Goal: Information Seeking & Learning: Learn about a topic

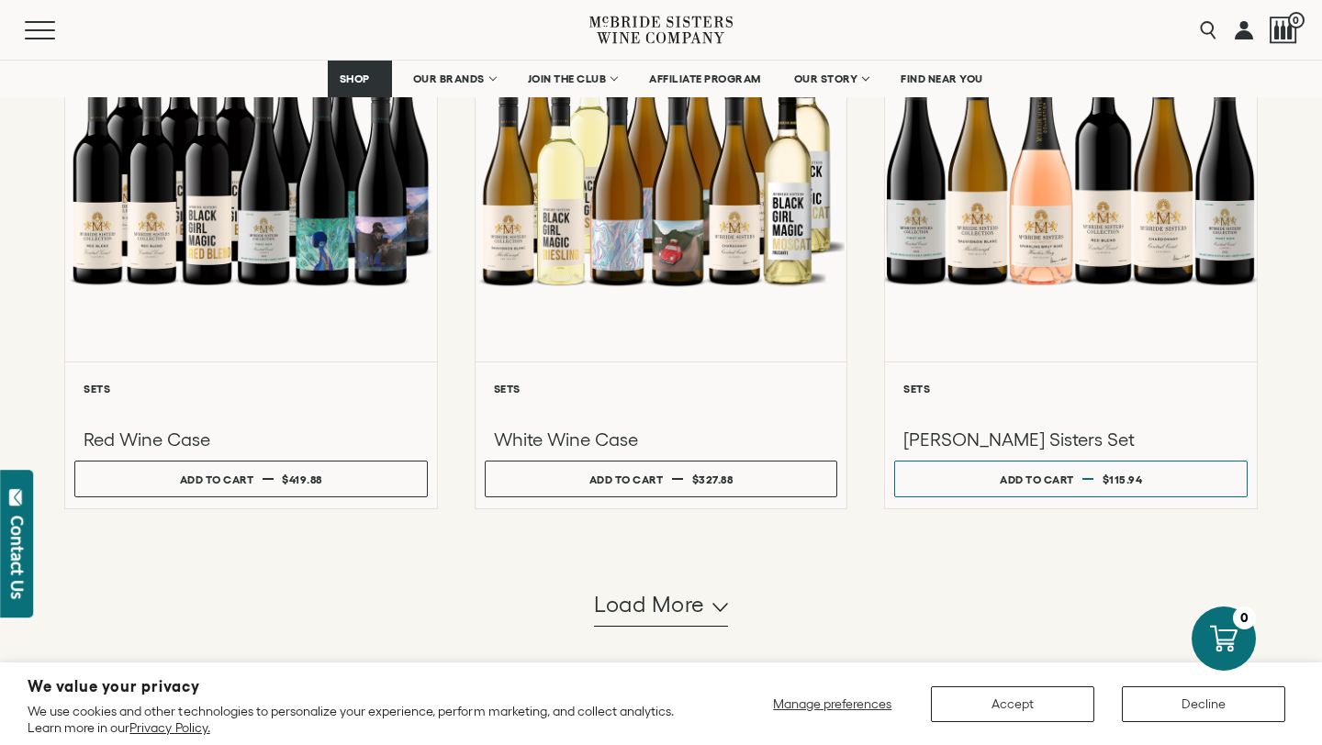
scroll to position [1572, 0]
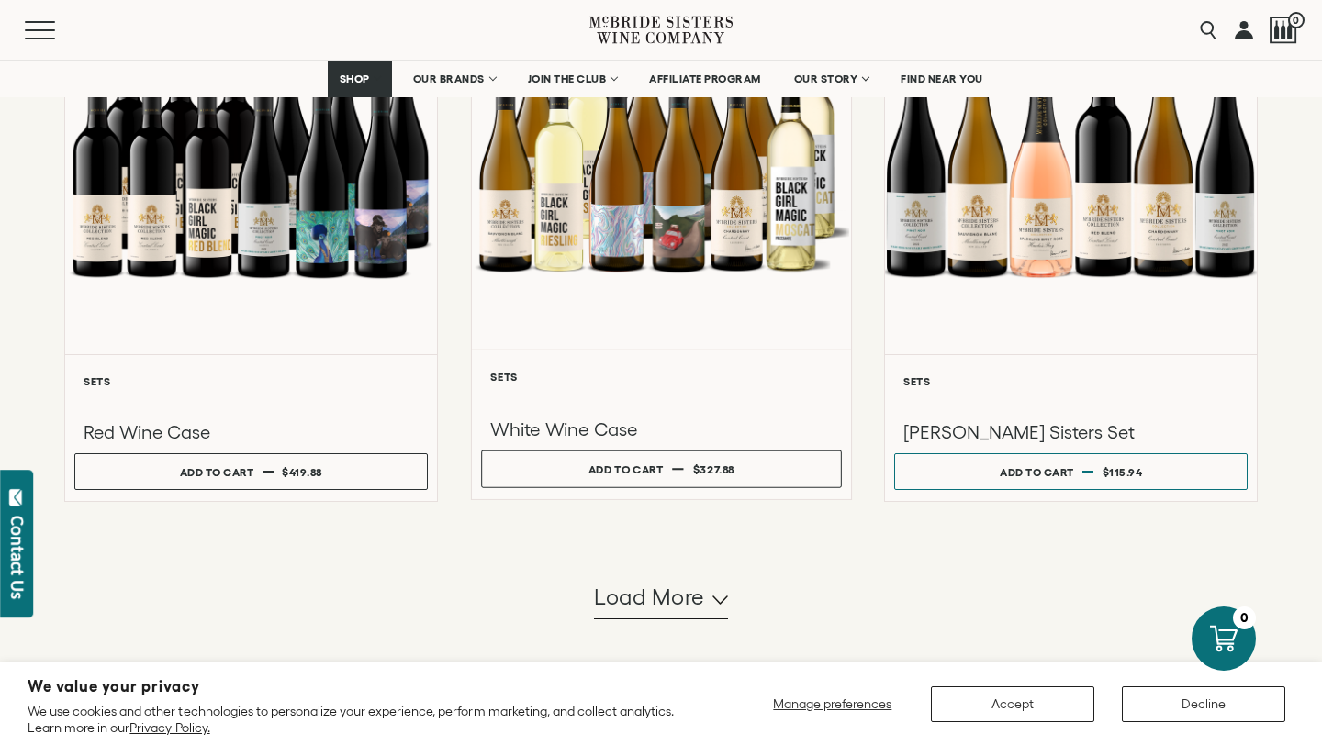
click at [580, 421] on h3 "White Wine Case" at bounding box center [660, 429] width 341 height 25
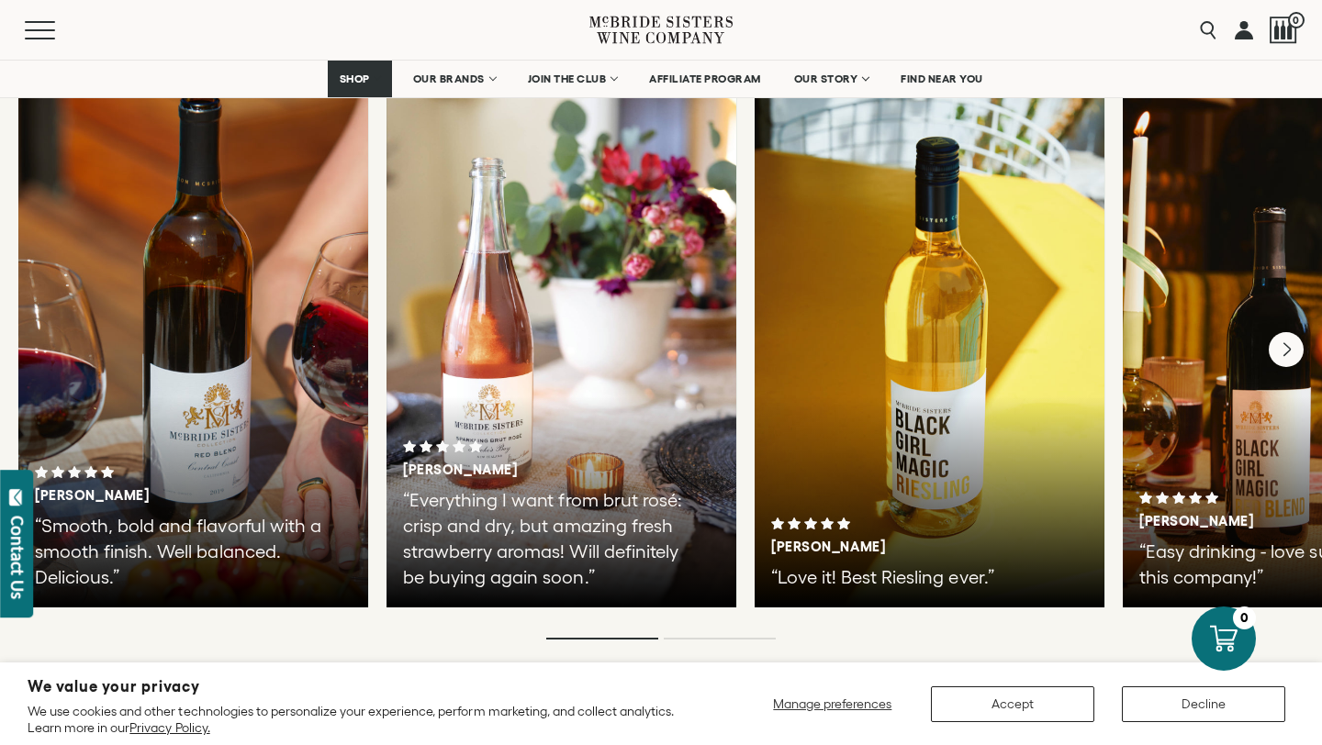
scroll to position [3357, 0]
click at [1288, 341] on icon "Next" at bounding box center [1286, 348] width 7 height 15
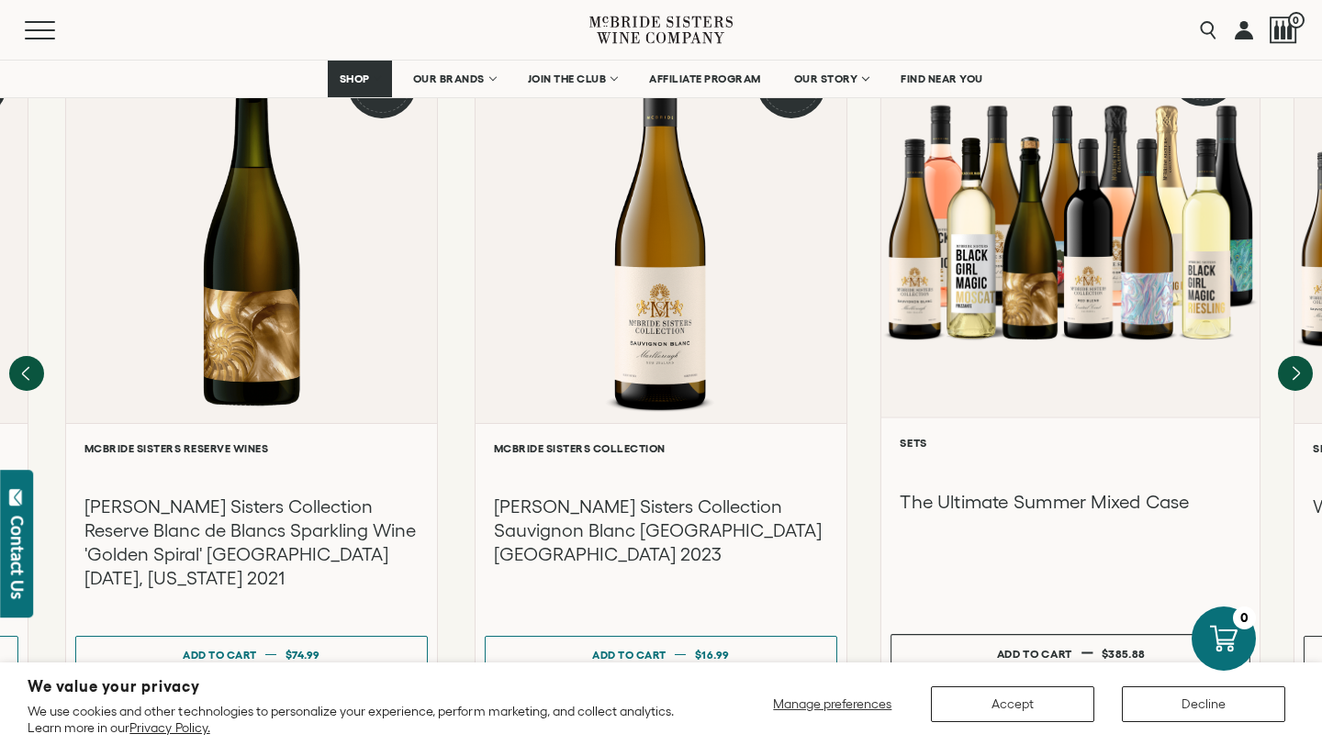
scroll to position [1816, 0]
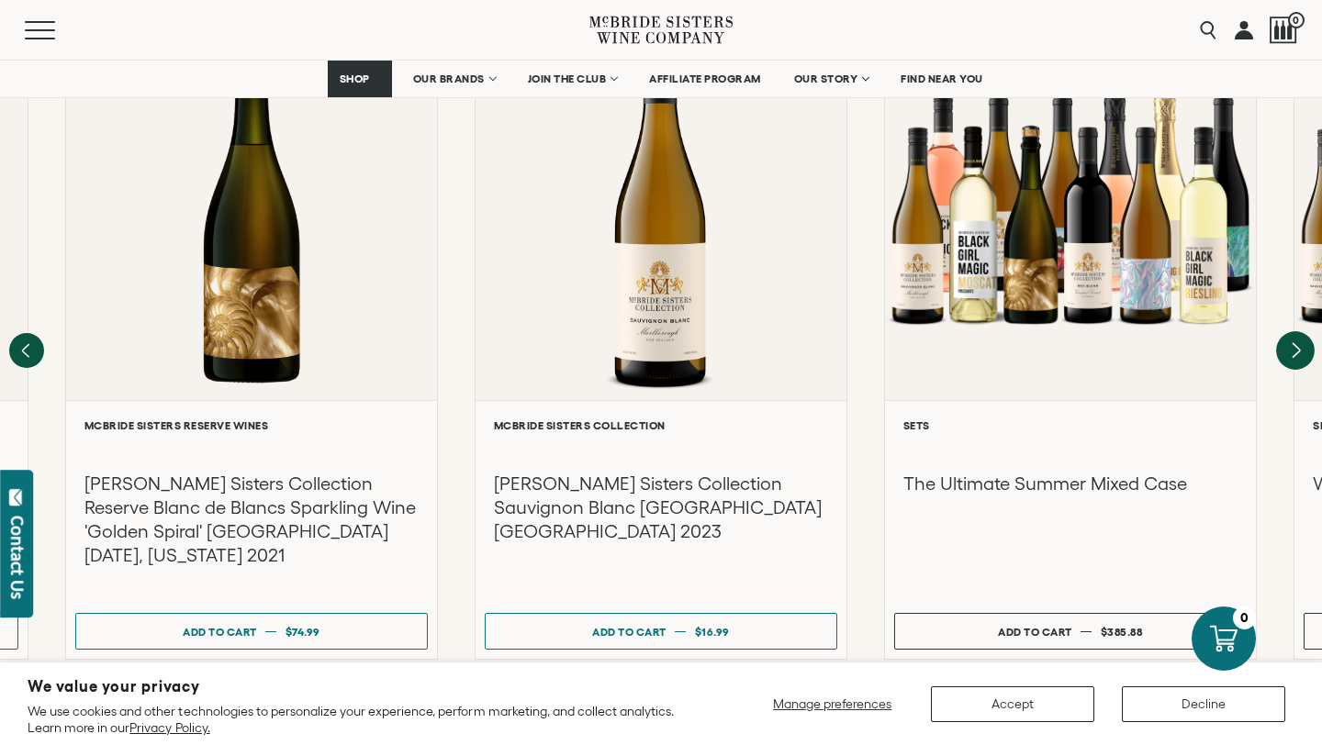
click at [1288, 331] on icon "Next" at bounding box center [1295, 350] width 39 height 39
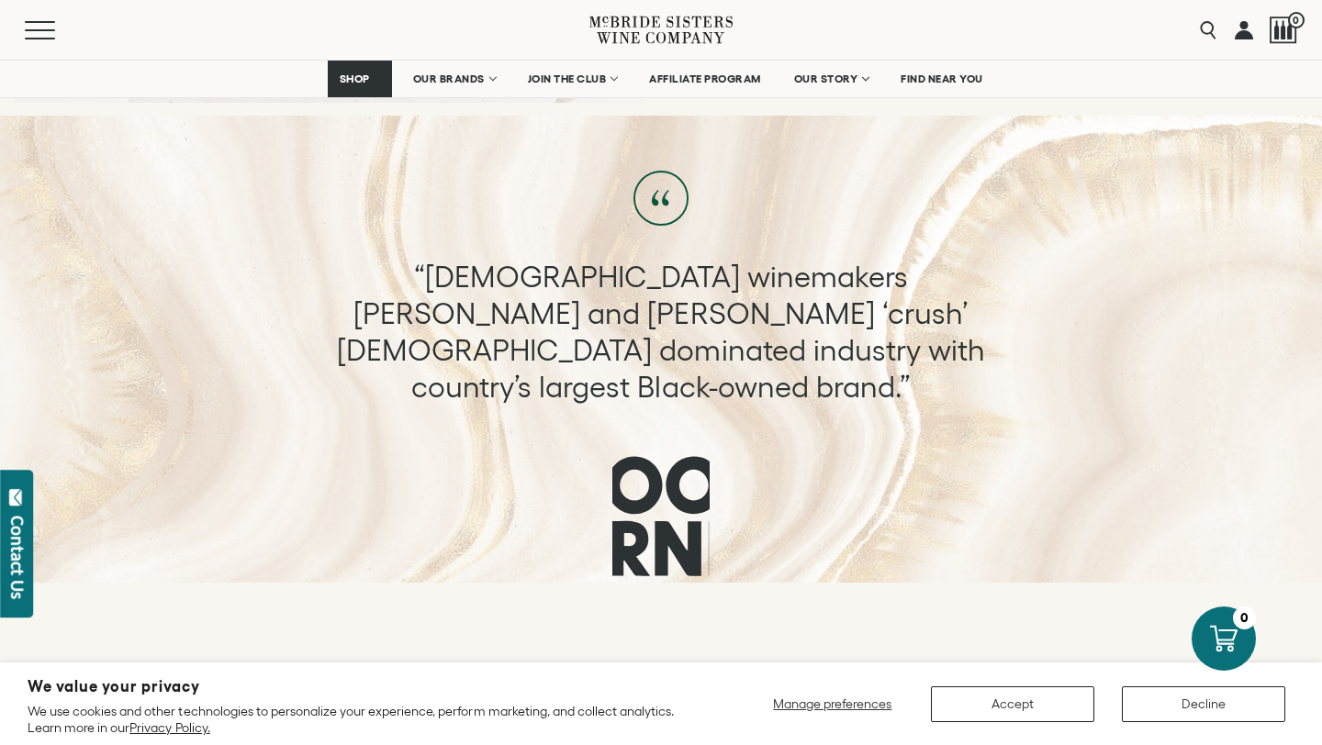
scroll to position [968, 0]
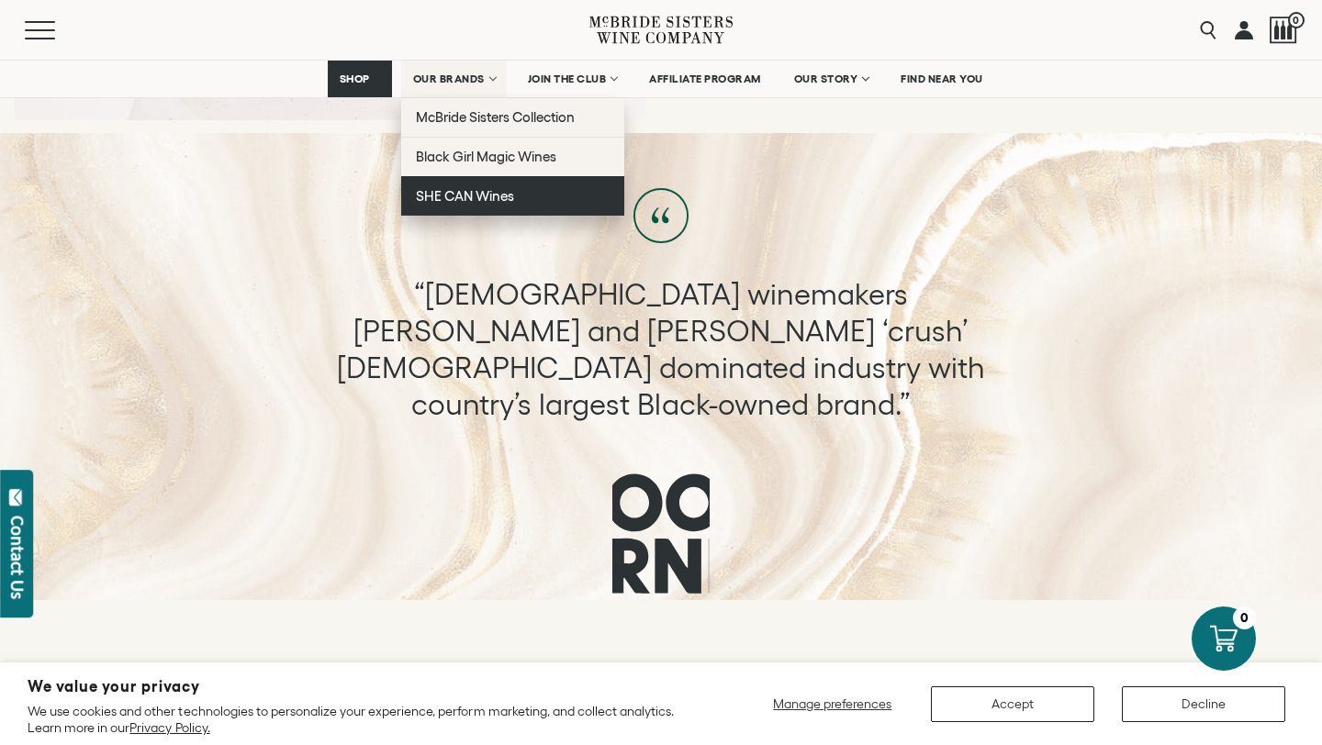
click at [469, 195] on span "SHE CAN Wines" at bounding box center [465, 196] width 98 height 16
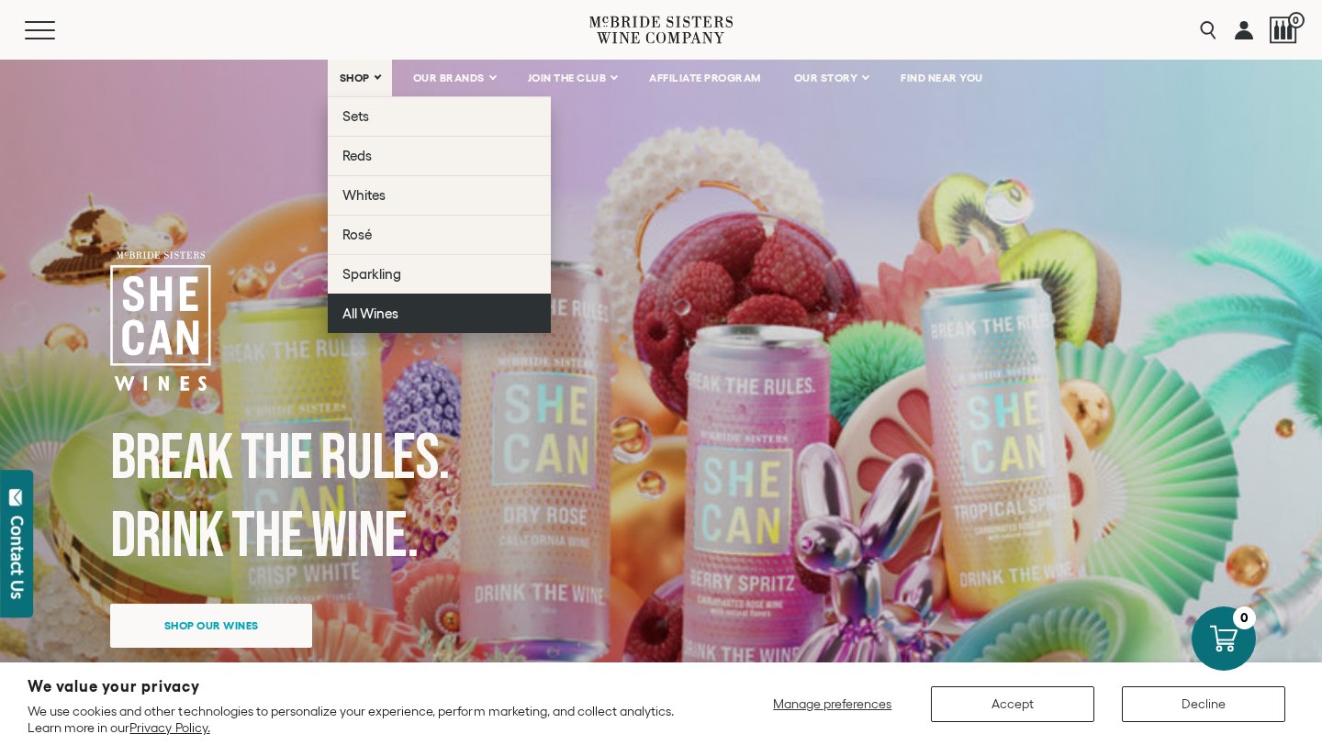
click at [372, 307] on span "All Wines" at bounding box center [370, 314] width 56 height 16
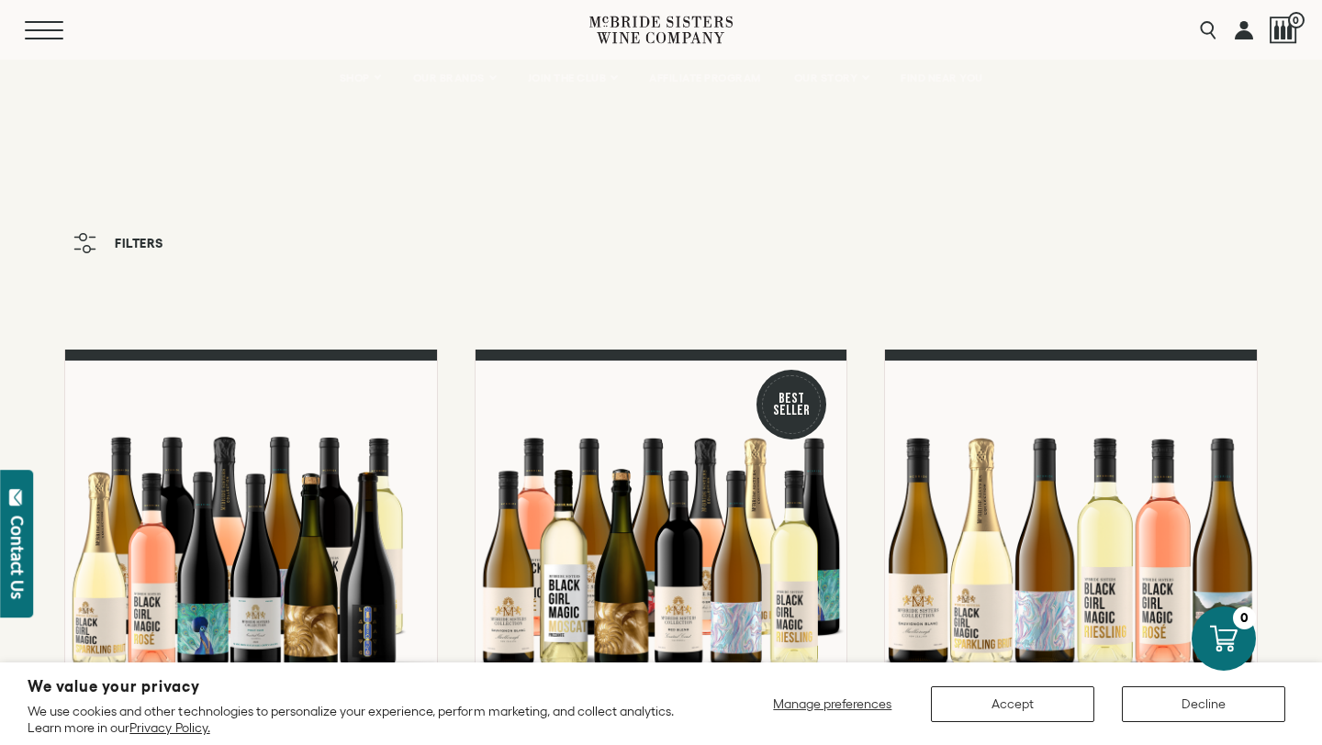
click at [42, 32] on button "Menu" at bounding box center [58, 30] width 66 height 18
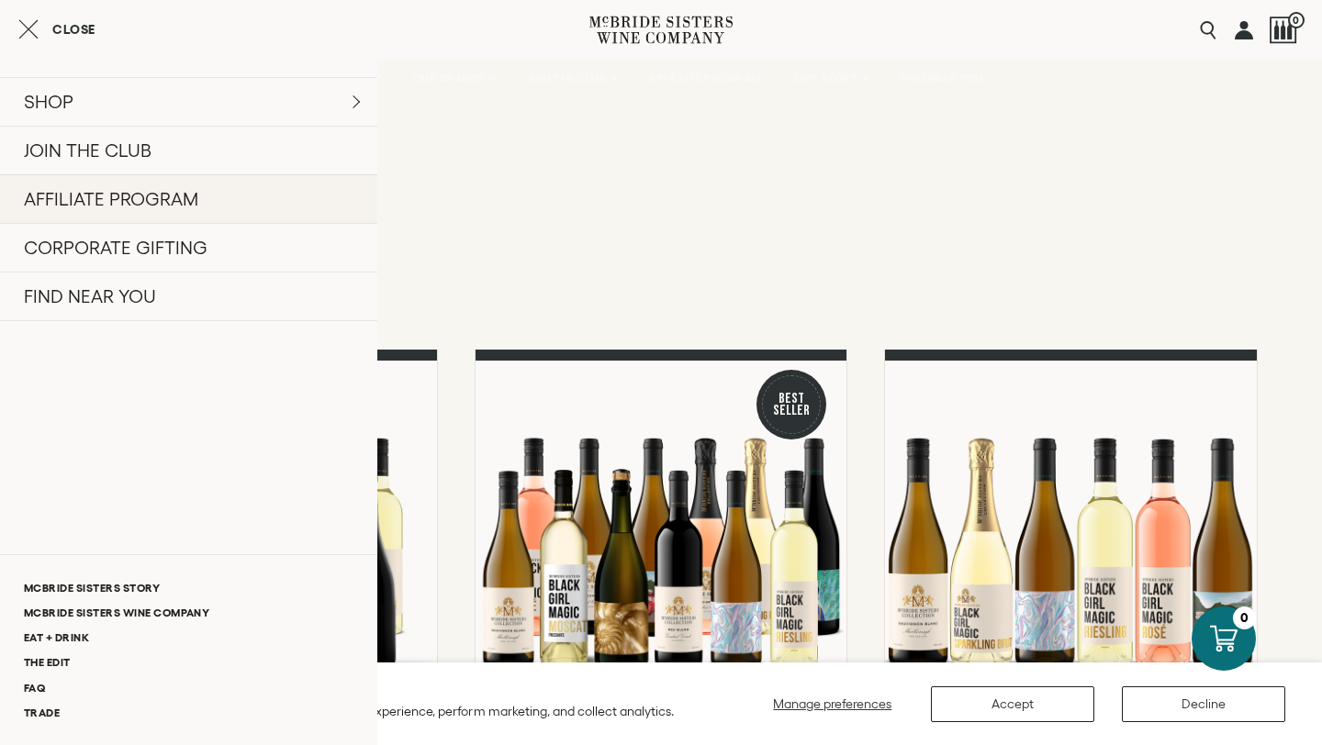
click at [115, 202] on link "AFFILIATE PROGRAM" at bounding box center [188, 198] width 377 height 49
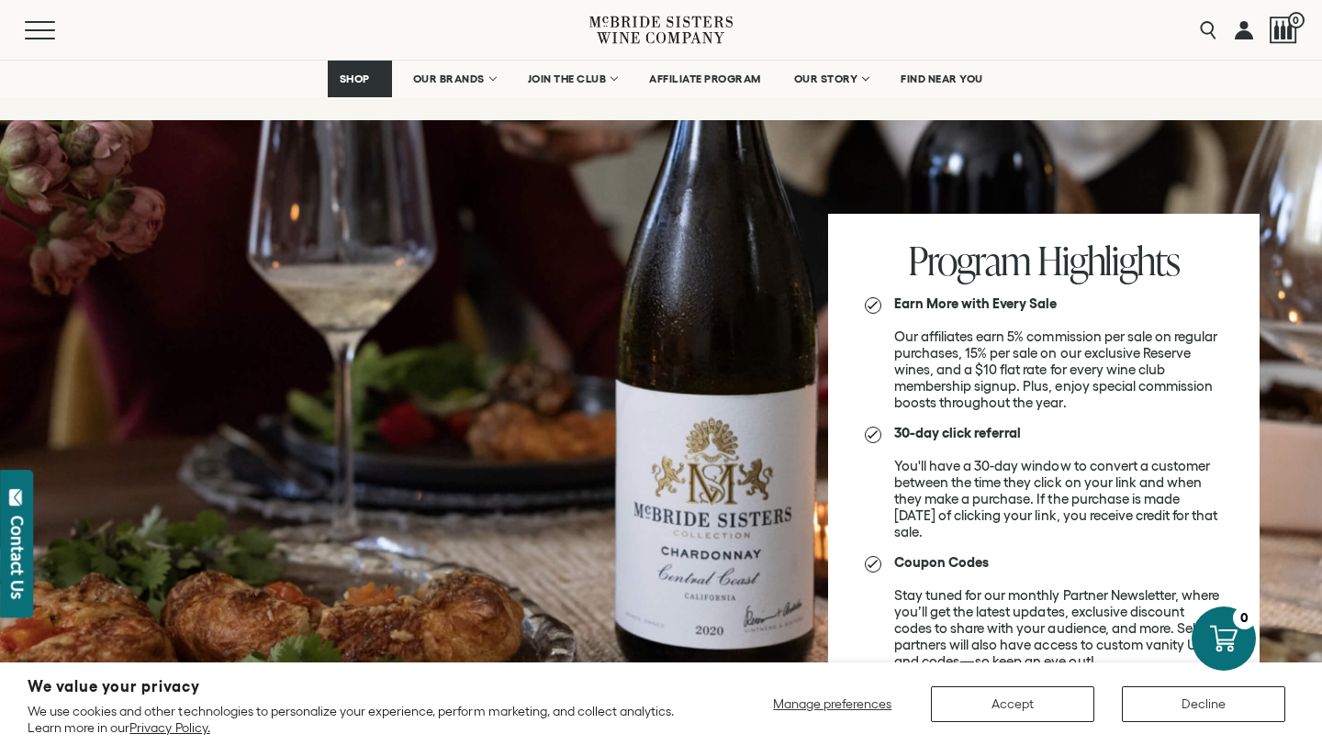
scroll to position [1106, 0]
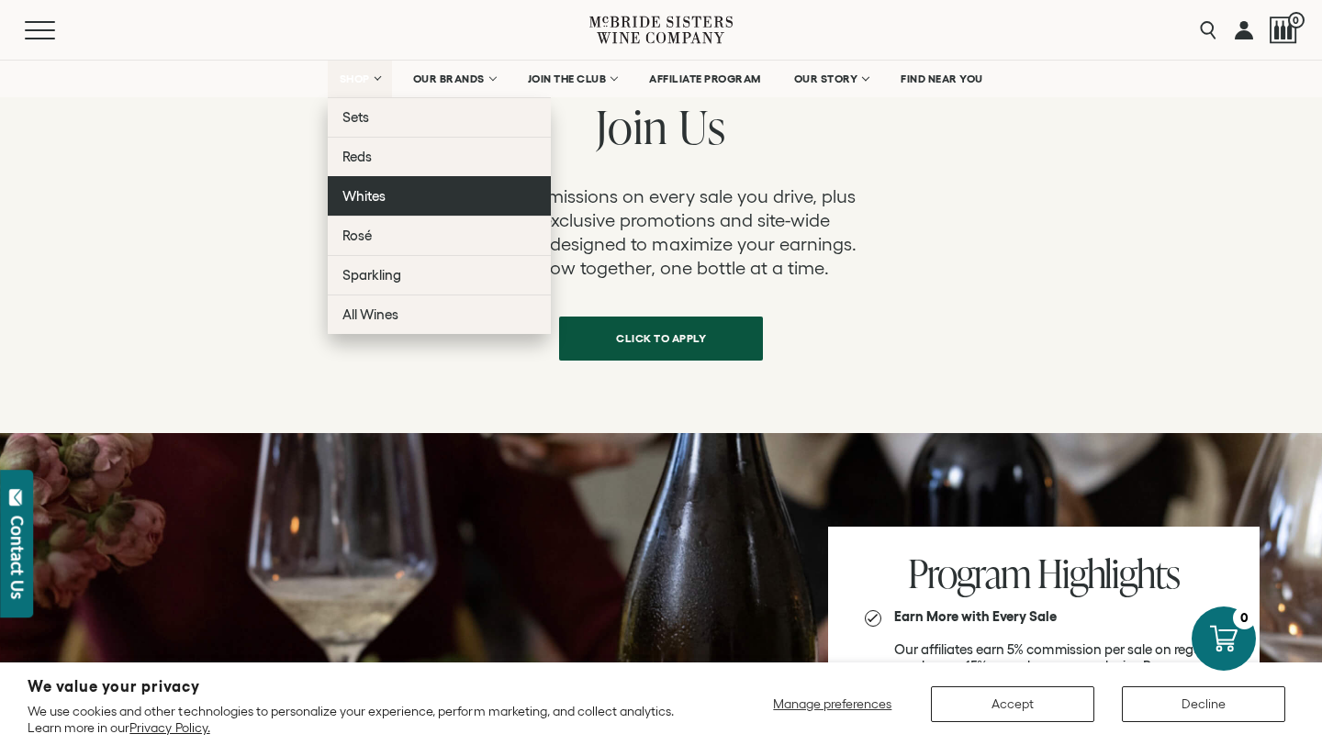
click at [368, 198] on span "Whites" at bounding box center [363, 196] width 43 height 16
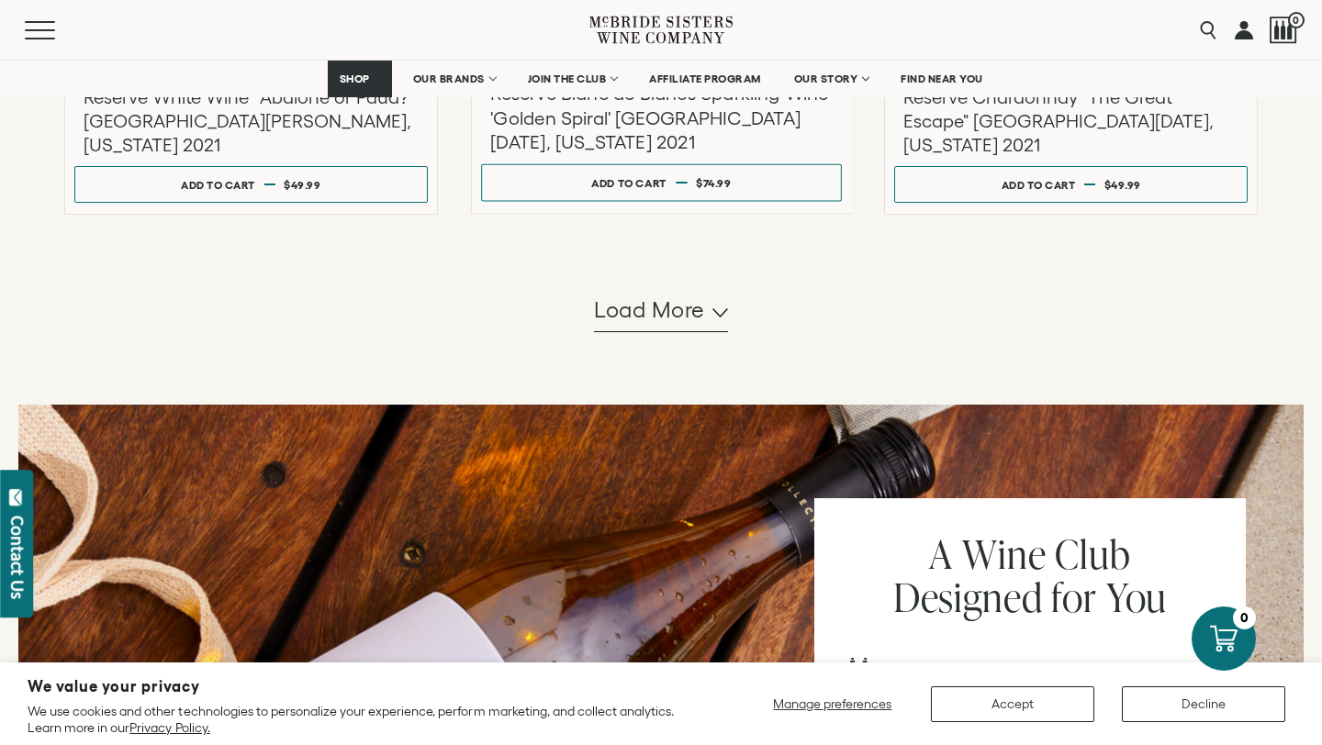
scroll to position [1926, 0]
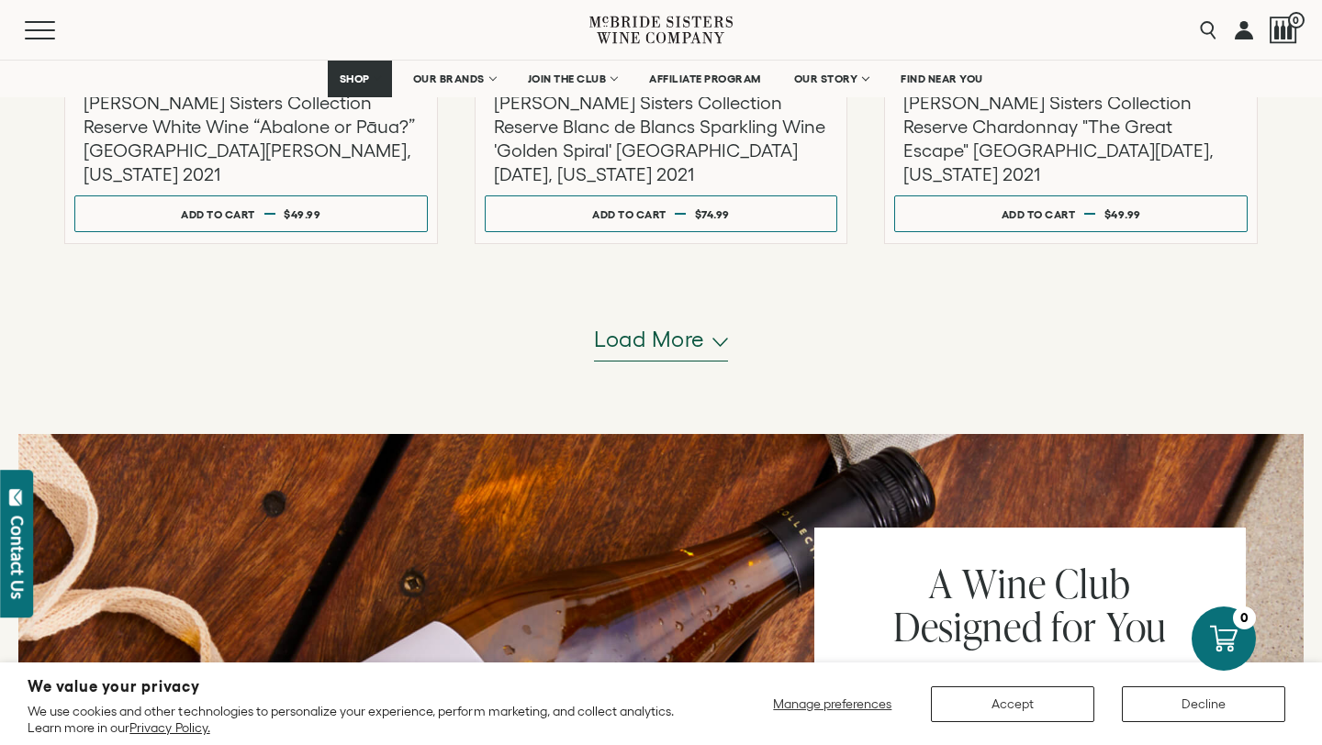
click at [653, 341] on span "Load more" at bounding box center [649, 339] width 111 height 31
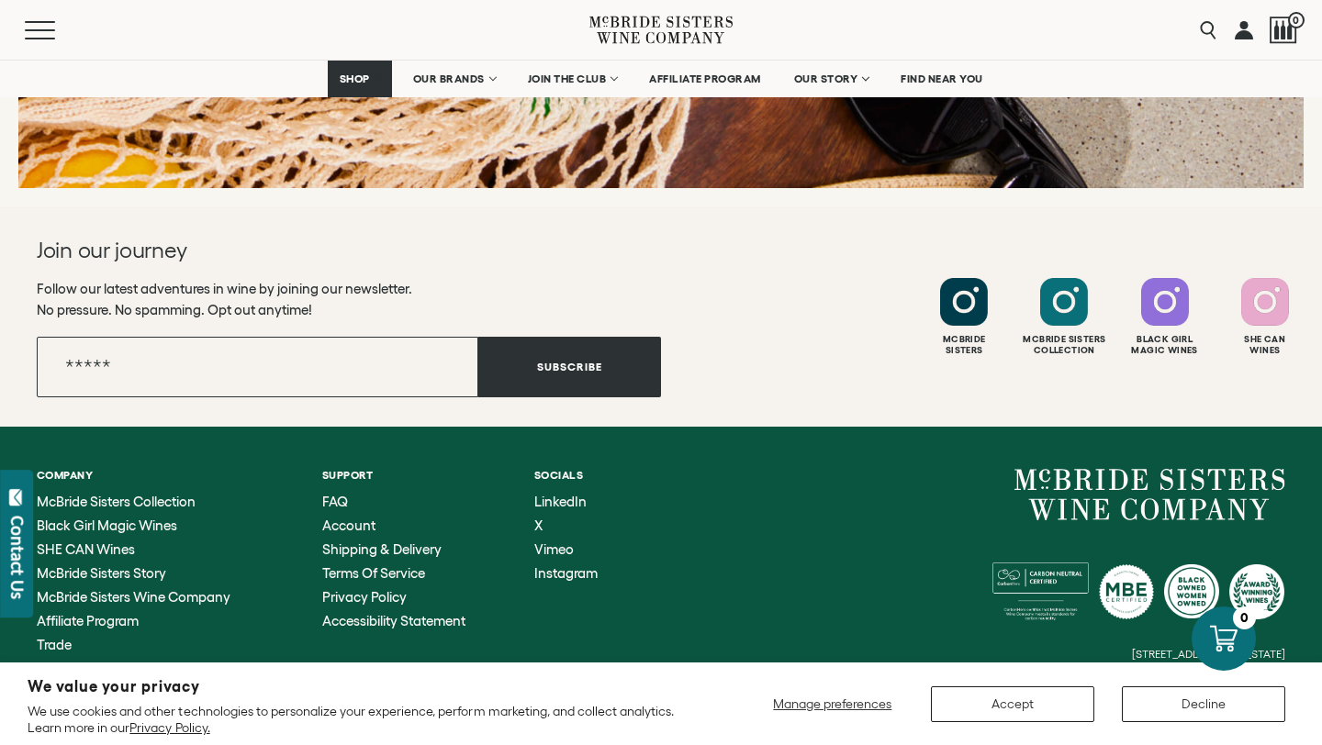
scroll to position [3353, 0]
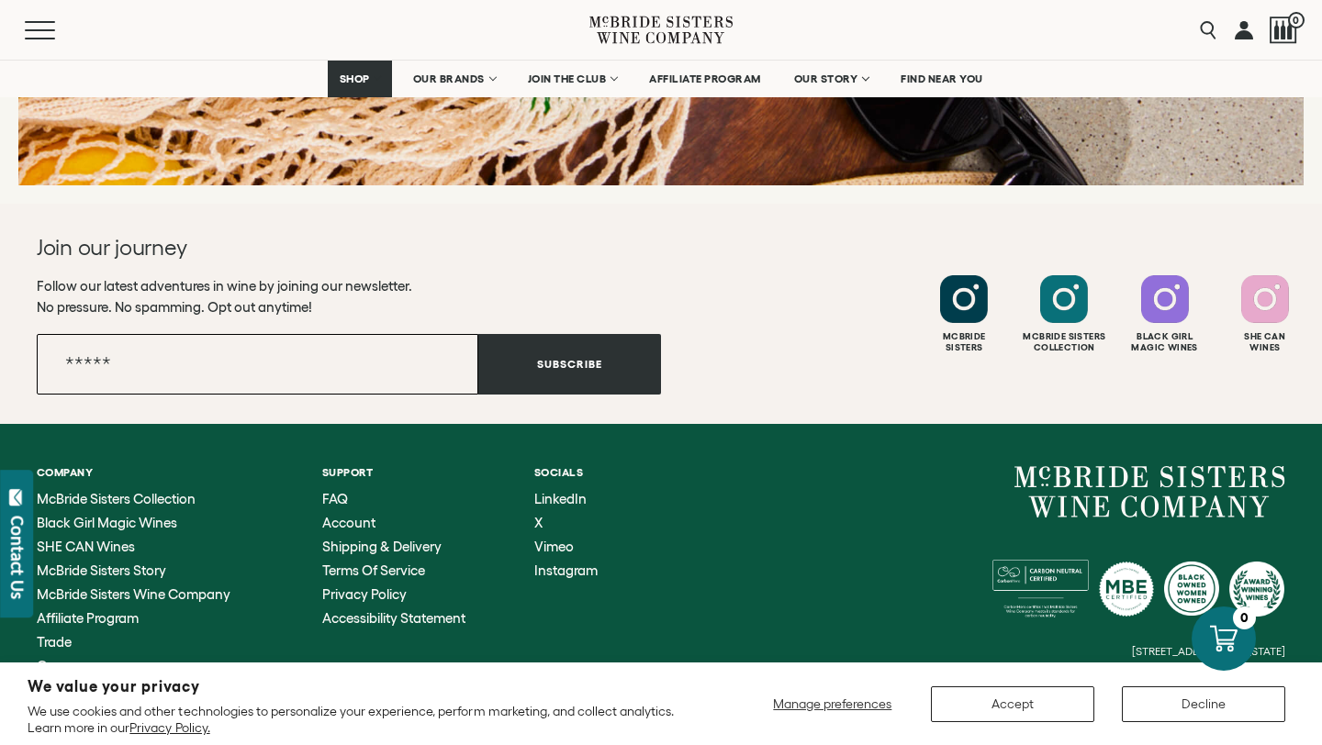
click at [470, 376] on input "Email" at bounding box center [257, 364] width 441 height 61
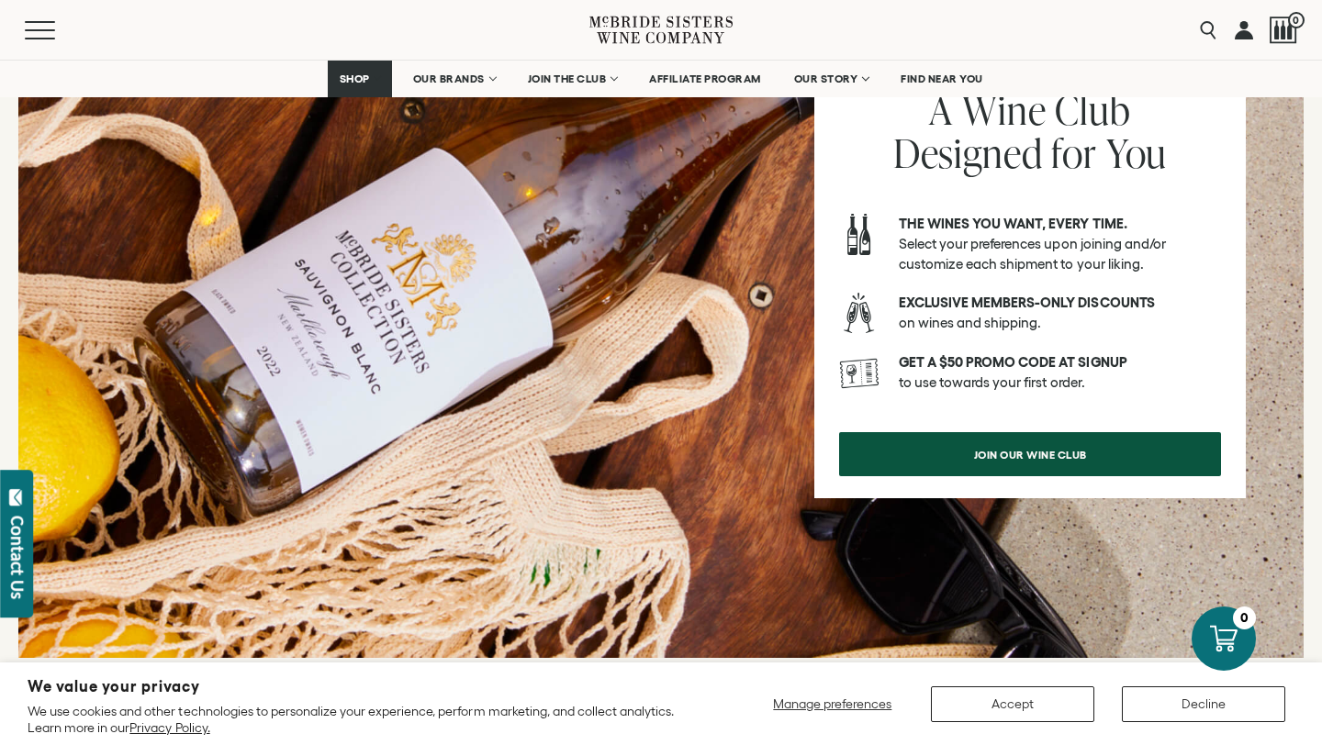
scroll to position [2691, 0]
